Goal: Navigation & Orientation: Find specific page/section

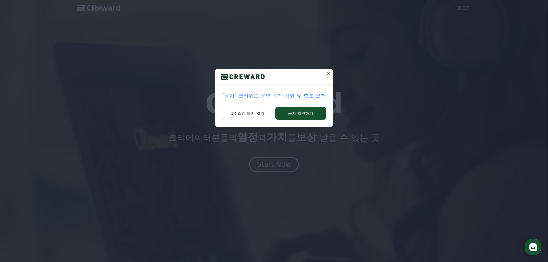
click at [313, 95] on p "[공지] 크리워드 운영 정책 강화 및 협조 요청" at bounding box center [274, 96] width 104 height 8
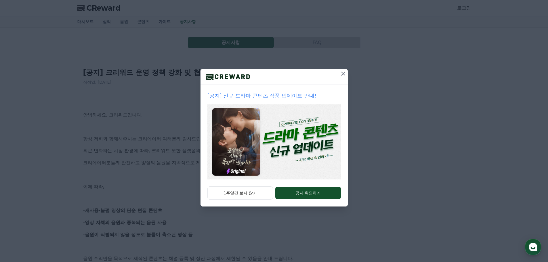
click at [343, 75] on icon at bounding box center [343, 73] width 7 height 7
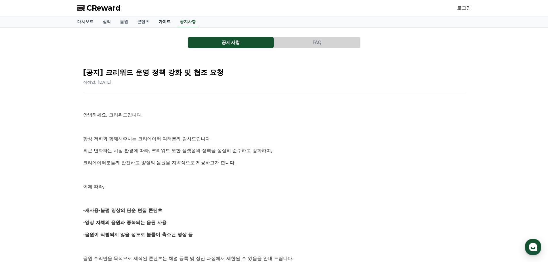
click at [163, 25] on link "가이드" at bounding box center [164, 21] width 21 height 11
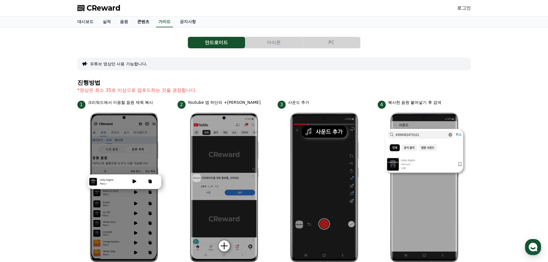
click at [147, 22] on link "콘텐츠" at bounding box center [143, 21] width 21 height 11
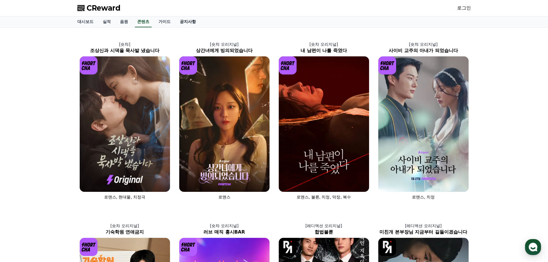
click at [188, 22] on link "공지사항" at bounding box center [187, 21] width 25 height 11
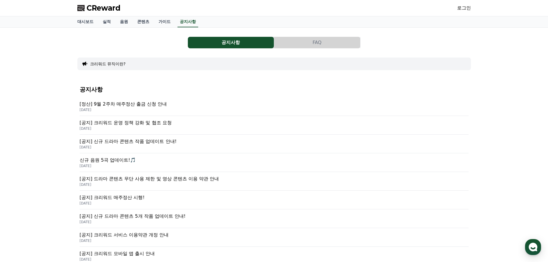
click at [143, 102] on p "[정산] 9월 2주차 매주정산 출금 신청 안내" at bounding box center [274, 104] width 389 height 7
click at [88, 9] on span "CReward" at bounding box center [104, 7] width 34 height 9
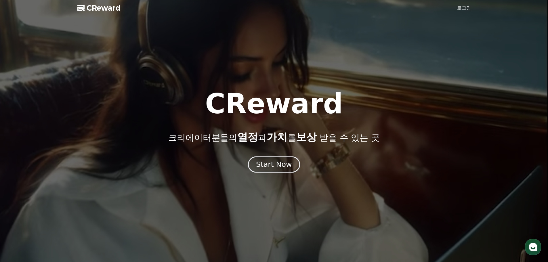
click at [281, 165] on div "Start Now" at bounding box center [274, 165] width 36 height 10
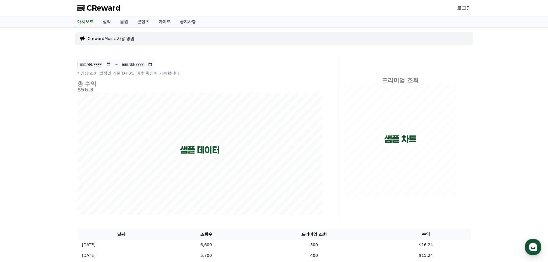
click at [115, 40] on p "CrewardMusic 사용 방법" at bounding box center [111, 39] width 47 height 6
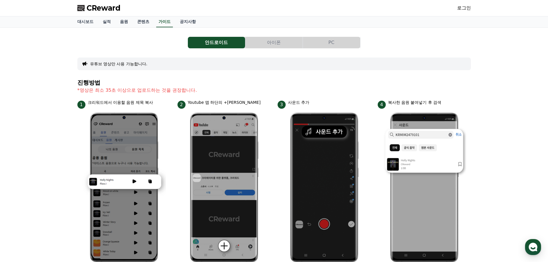
click at [467, 8] on link "로그인" at bounding box center [464, 8] width 14 height 7
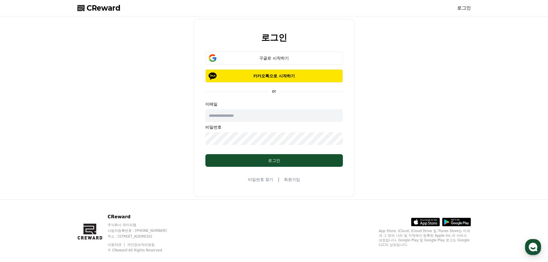
click at [91, 6] on span "CReward" at bounding box center [104, 7] width 34 height 9
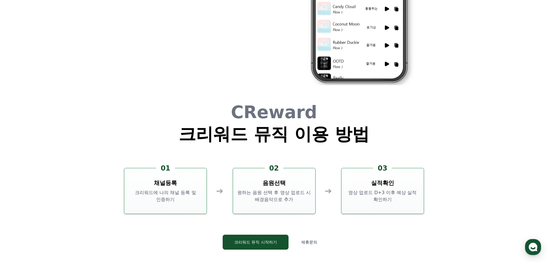
scroll to position [1525, 0]
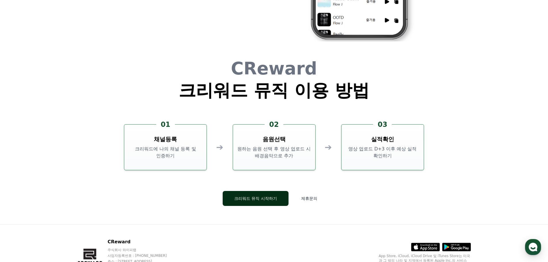
click at [271, 197] on button "크리워드 뮤직 시작하기" at bounding box center [256, 198] width 66 height 15
